Goal: Information Seeking & Learning: Learn about a topic

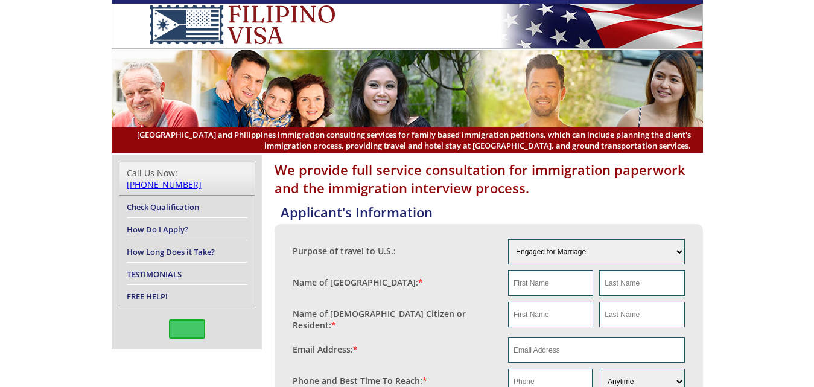
click at [620, 174] on h1 "We provide full service consultation for immigration paperwork and the immigrat…" at bounding box center [488, 178] width 428 height 36
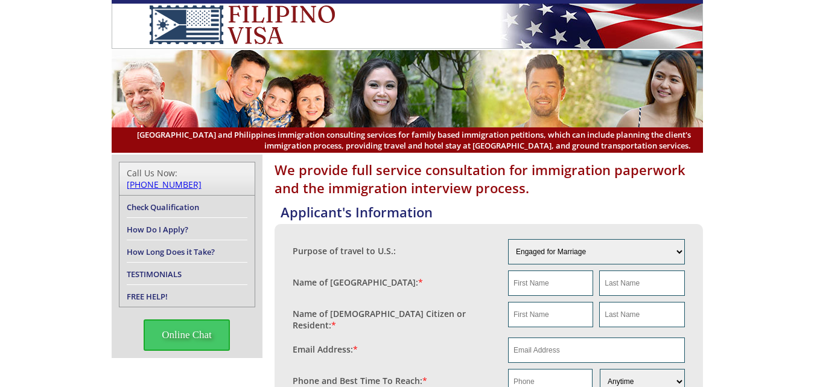
click at [618, 177] on h1 "We provide full service consultation for immigration paperwork and the immigrat…" at bounding box center [488, 178] width 428 height 36
click at [621, 176] on h1 "We provide full service consultation for immigration paperwork and the immigrat…" at bounding box center [488, 178] width 428 height 36
click at [617, 176] on h1 "We provide full service consultation for immigration paperwork and the immigrat…" at bounding box center [488, 178] width 428 height 36
click at [617, 175] on h1 "We provide full service consultation for immigration paperwork and the immigrat…" at bounding box center [488, 178] width 428 height 36
click at [618, 176] on h1 "We provide full service consultation for immigration paperwork and the immigrat…" at bounding box center [488, 178] width 428 height 36
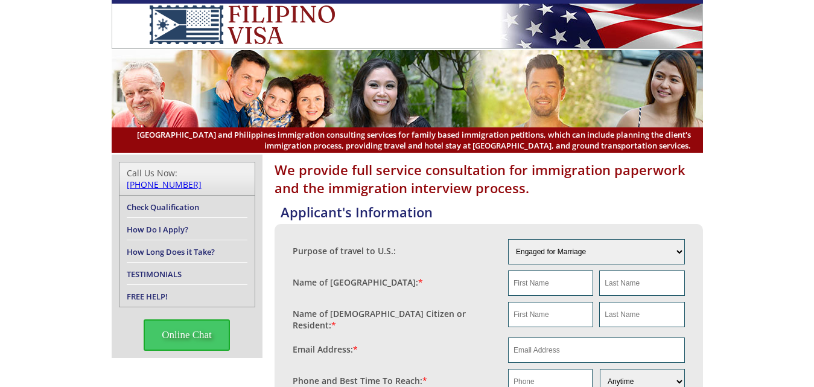
click at [620, 174] on h1 "We provide full service consultation for immigration paperwork and the immigrat…" at bounding box center [488, 178] width 428 height 36
click at [619, 174] on h1 "We provide full service consultation for immigration paperwork and the immigrat…" at bounding box center [488, 178] width 428 height 36
click at [620, 176] on h1 "We provide full service consultation for immigration paperwork and the immigrat…" at bounding box center [488, 178] width 428 height 36
click at [616, 176] on h1 "We provide full service consultation for immigration paperwork and the immigrat…" at bounding box center [488, 178] width 428 height 36
click at [619, 174] on h1 "We provide full service consultation for immigration paperwork and the immigrat…" at bounding box center [488, 178] width 428 height 36
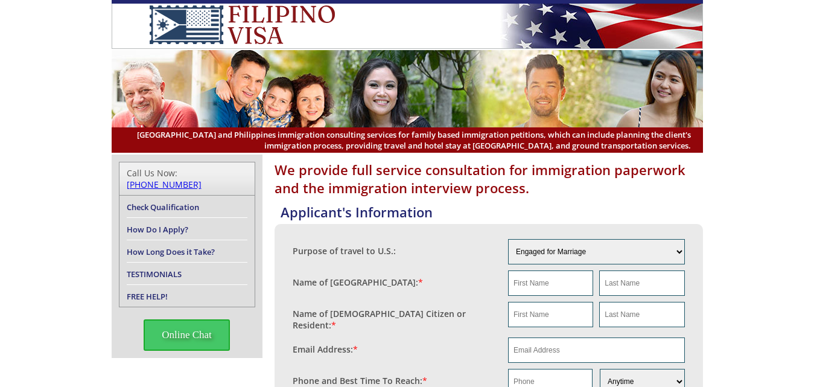
click at [621, 176] on h1 "We provide full service consultation for immigration paperwork and the immigrat…" at bounding box center [488, 178] width 428 height 36
click at [617, 175] on h1 "We provide full service consultation for immigration paperwork and the immigrat…" at bounding box center [488, 178] width 428 height 36
click at [619, 176] on h1 "We provide full service consultation for immigration paperwork and the immigrat…" at bounding box center [488, 178] width 428 height 36
click at [622, 174] on h1 "We provide full service consultation for immigration paperwork and the immigrat…" at bounding box center [488, 178] width 428 height 36
click at [618, 174] on h1 "We provide full service consultation for immigration paperwork and the immigrat…" at bounding box center [488, 178] width 428 height 36
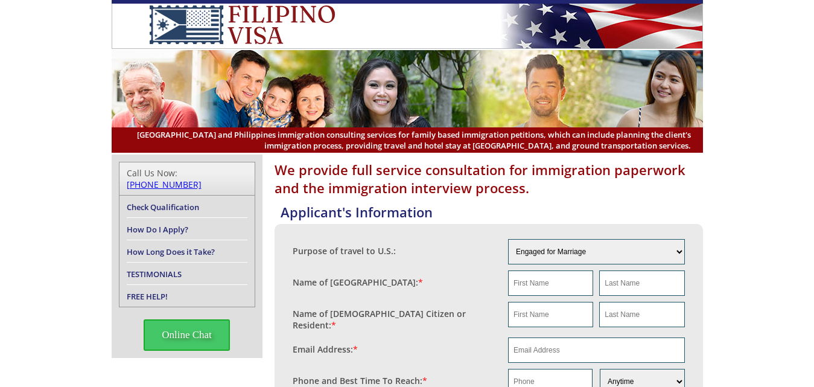
click at [616, 176] on h1 "We provide full service consultation for immigration paperwork and the immigrat…" at bounding box center [488, 178] width 428 height 36
click at [621, 174] on h1 "We provide full service consultation for immigration paperwork and the immigrat…" at bounding box center [488, 178] width 428 height 36
click at [618, 174] on h1 "We provide full service consultation for immigration paperwork and the immigrat…" at bounding box center [488, 178] width 428 height 36
click at [620, 175] on h1 "We provide full service consultation for immigration paperwork and the immigrat…" at bounding box center [488, 178] width 428 height 36
click at [617, 176] on h1 "We provide full service consultation for immigration paperwork and the immigrat…" at bounding box center [488, 178] width 428 height 36
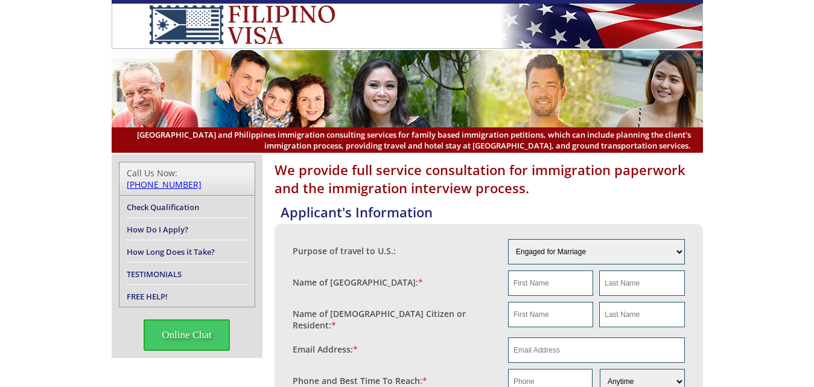
click at [621, 174] on h1 "We provide full service consultation for immigration paperwork and the immigrat…" at bounding box center [488, 178] width 428 height 36
click at [617, 176] on h1 "We provide full service consultation for immigration paperwork and the immigrat…" at bounding box center [488, 178] width 428 height 36
click at [620, 174] on h1 "We provide full service consultation for immigration paperwork and the immigrat…" at bounding box center [488, 178] width 428 height 36
click at [621, 177] on h1 "We provide full service consultation for immigration paperwork and the immigrat…" at bounding box center [488, 178] width 428 height 36
click at [619, 176] on h1 "We provide full service consultation for immigration paperwork and the immigrat…" at bounding box center [488, 178] width 428 height 36
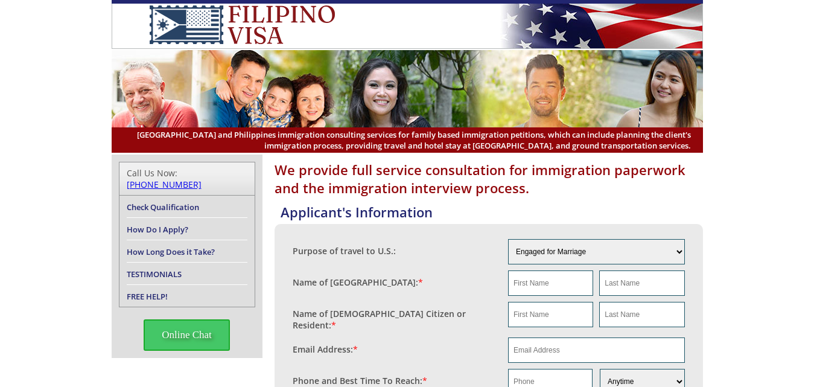
click at [620, 177] on h1 "We provide full service consultation for immigration paperwork and the immigrat…" at bounding box center [488, 178] width 428 height 36
click at [621, 175] on h1 "We provide full service consultation for immigration paperwork and the immigrat…" at bounding box center [488, 178] width 428 height 36
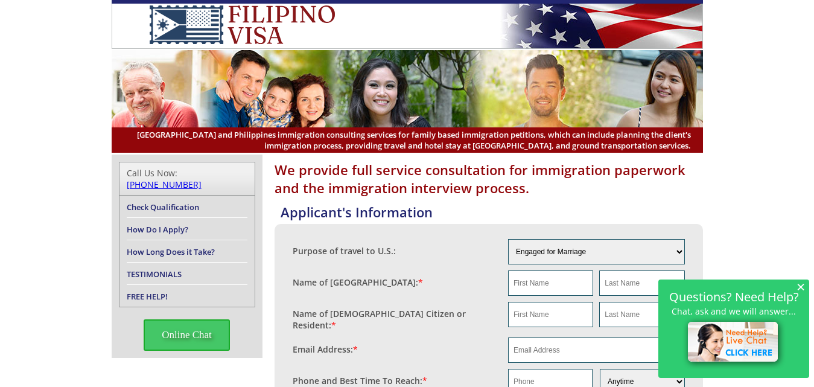
click at [618, 175] on h1 "We provide full service consultation for immigration paperwork and the immigrat…" at bounding box center [488, 178] width 428 height 36
click at [619, 176] on h1 "We provide full service consultation for immigration paperwork and the immigrat…" at bounding box center [488, 178] width 428 height 36
click at [621, 176] on h1 "We provide full service consultation for immigration paperwork and the immigrat…" at bounding box center [488, 178] width 428 height 36
click at [622, 176] on h1 "We provide full service consultation for immigration paperwork and the immigrat…" at bounding box center [488, 178] width 428 height 36
